Goal: Information Seeking & Learning: Learn about a topic

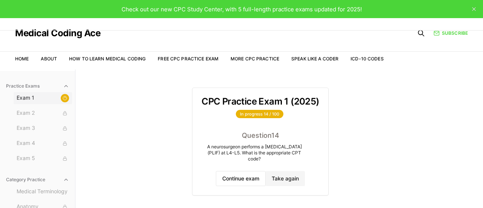
click at [20, 101] on span "Exam 1" at bounding box center [43, 98] width 52 height 8
click at [30, 99] on span "Exam 1" at bounding box center [43, 98] width 52 height 8
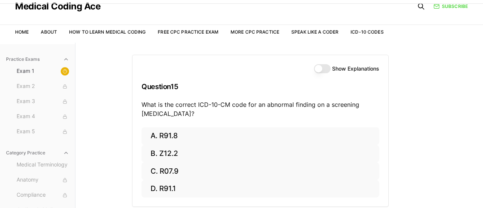
scroll to position [31, 0]
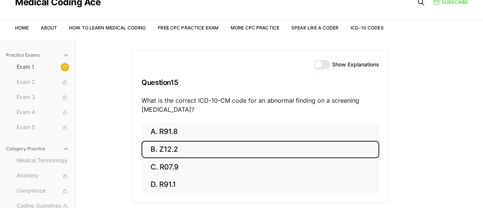
click at [189, 146] on button "B. Z12.2" at bounding box center [259, 150] width 237 height 18
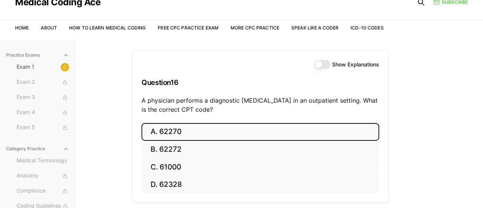
click at [172, 133] on button "A. 62270" at bounding box center [259, 132] width 237 height 18
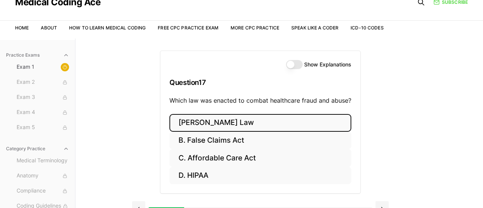
click at [204, 125] on button "A. Stark Law" at bounding box center [260, 123] width 182 height 18
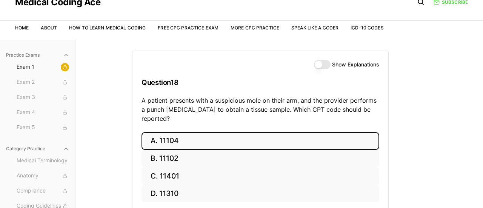
click at [184, 134] on button "A. 11104" at bounding box center [259, 141] width 237 height 18
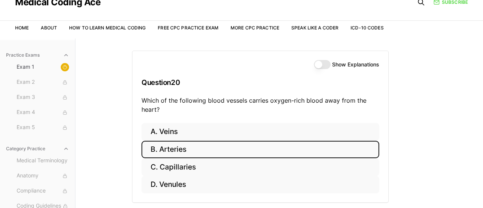
click at [173, 148] on button "B. Arteries" at bounding box center [259, 150] width 237 height 18
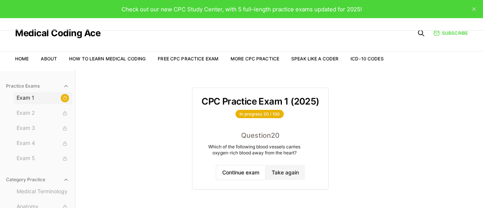
click at [30, 97] on span "Exam 1" at bounding box center [43, 98] width 52 height 8
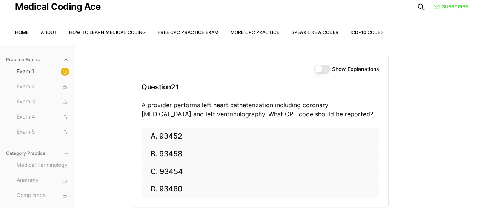
scroll to position [30, 0]
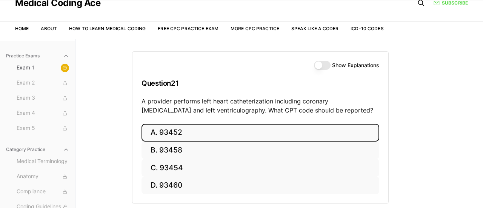
click at [177, 131] on button "A. 93452" at bounding box center [259, 133] width 237 height 18
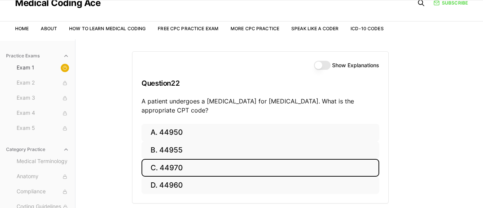
click at [174, 168] on button "C. 44970" at bounding box center [259, 168] width 237 height 18
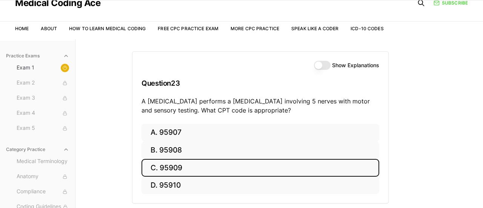
click at [183, 165] on button "C. 95909" at bounding box center [259, 168] width 237 height 18
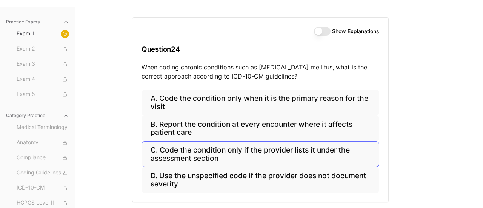
scroll to position [64, 0]
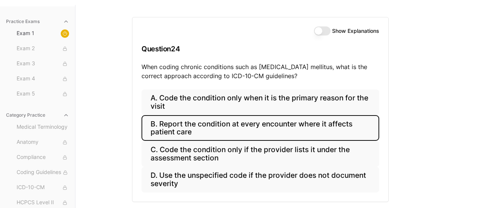
click at [193, 124] on button "B. Report the condition at every encounter where it affects patient care" at bounding box center [259, 128] width 237 height 26
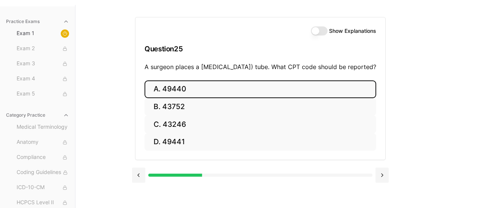
click at [182, 98] on button "A. 49440" at bounding box center [259, 89] width 231 height 18
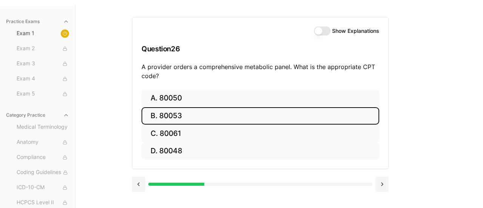
click at [181, 114] on button "B. 80053" at bounding box center [259, 116] width 237 height 18
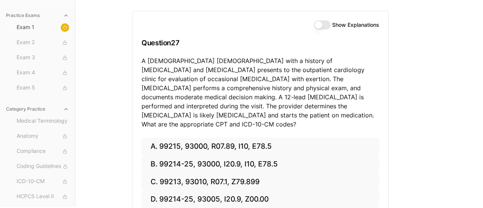
scroll to position [72, 0]
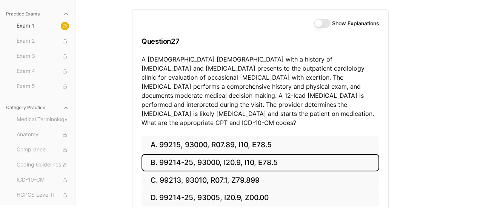
click at [238, 154] on button "B. 99214-25, 93000, I20.9, I10, E78.5" at bounding box center [259, 163] width 237 height 18
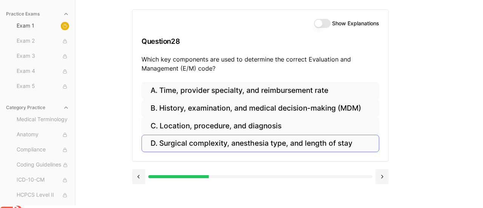
scroll to position [69, 0]
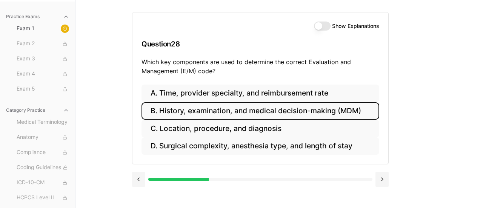
click at [227, 111] on button "B. History, examination, and medical decision-making (MDM)" at bounding box center [259, 111] width 237 height 18
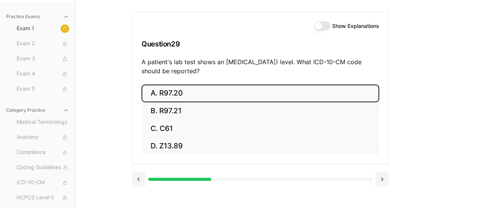
click at [200, 92] on button "A. R97.20" at bounding box center [259, 93] width 237 height 18
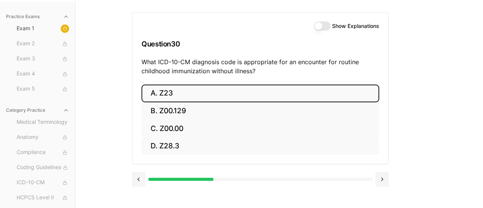
click at [166, 92] on button "A. Z23" at bounding box center [259, 93] width 237 height 18
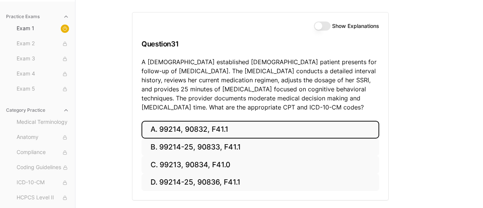
click at [179, 134] on button "A. 99214, 90832, F41.1" at bounding box center [259, 130] width 237 height 18
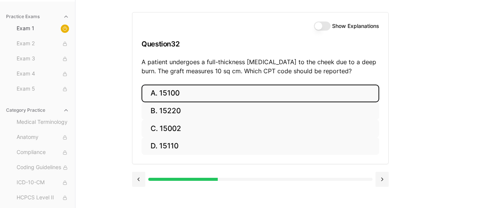
click at [173, 94] on button "A. 15100" at bounding box center [259, 93] width 237 height 18
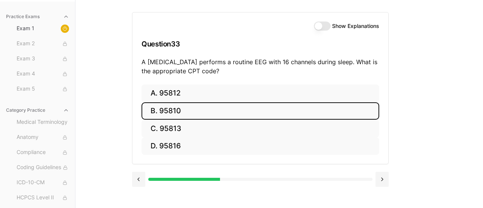
click at [185, 111] on button "B. 95810" at bounding box center [259, 111] width 237 height 18
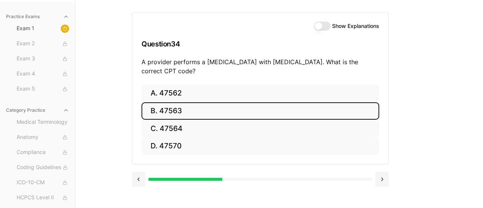
click at [182, 110] on button "B. 47563" at bounding box center [259, 111] width 237 height 18
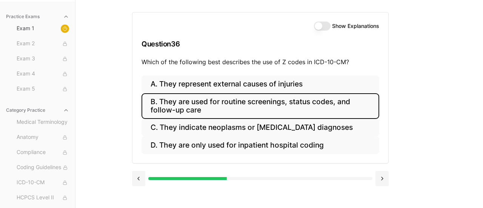
click at [172, 111] on button "B. They are used for routine screenings, status codes, and follow-up care" at bounding box center [259, 106] width 237 height 26
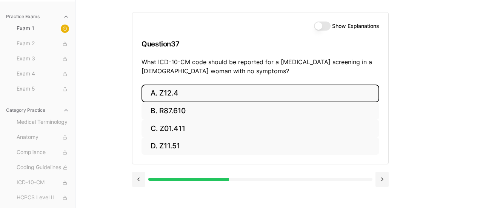
click at [172, 95] on button "A. Z12.4" at bounding box center [259, 93] width 237 height 18
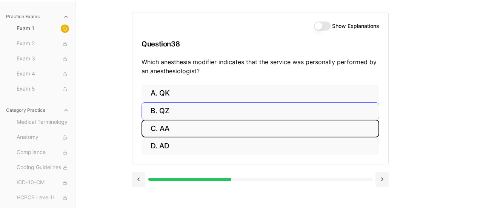
click at [167, 129] on button "C. AA" at bounding box center [259, 129] width 237 height 18
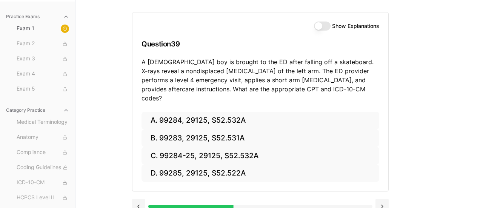
click at [173, 177] on div "A. 99284, 29125, S52.532A B. 99283, 29125, S52.531A C. 99284-25, 29125, S52.532…" at bounding box center [260, 152] width 256 height 80
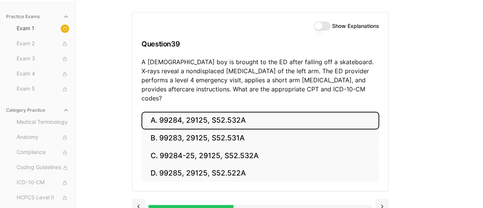
click at [212, 112] on button "A. 99284, 29125, S52.532A" at bounding box center [259, 121] width 237 height 18
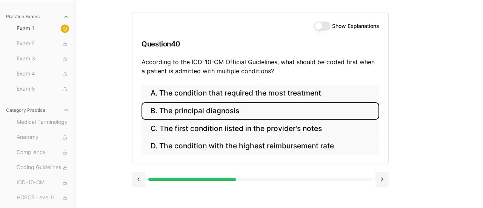
click at [229, 110] on button "B. The principal diagnosis" at bounding box center [259, 111] width 237 height 18
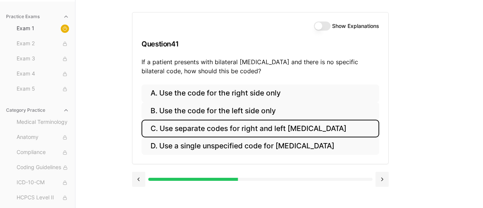
click at [198, 126] on button "C. Use separate codes for right and left otitis media" at bounding box center [259, 129] width 237 height 18
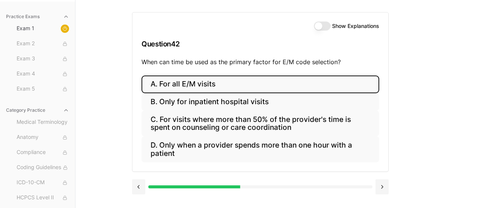
click at [170, 84] on button "A. For all E/M visits" at bounding box center [259, 84] width 237 height 18
